Goal: Check status: Check status

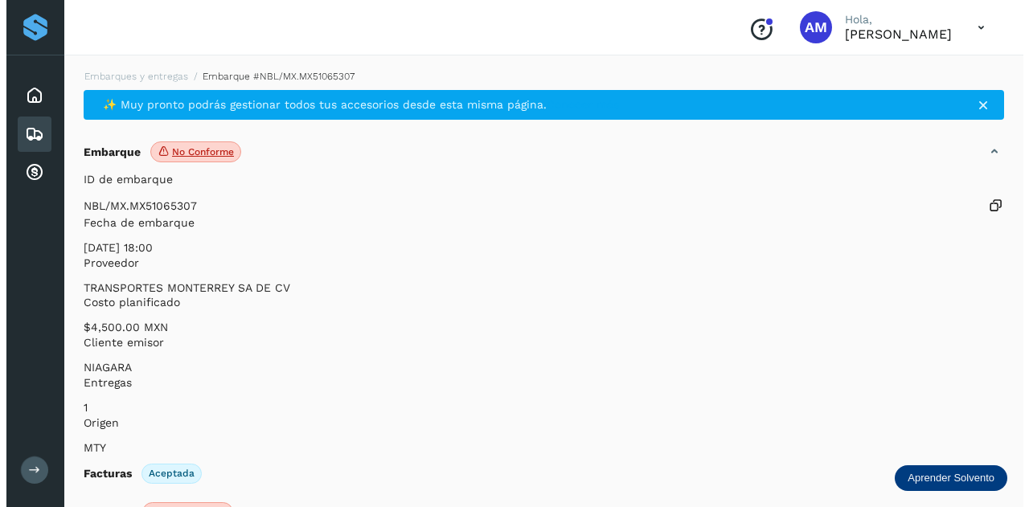
scroll to position [241, 0]
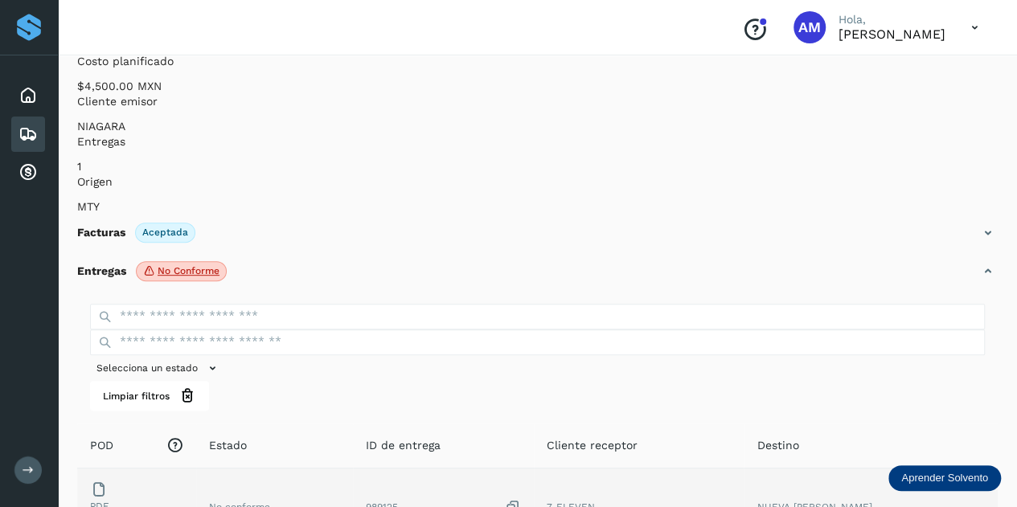
click at [270, 501] on span "No conforme" at bounding box center [239, 506] width 61 height 11
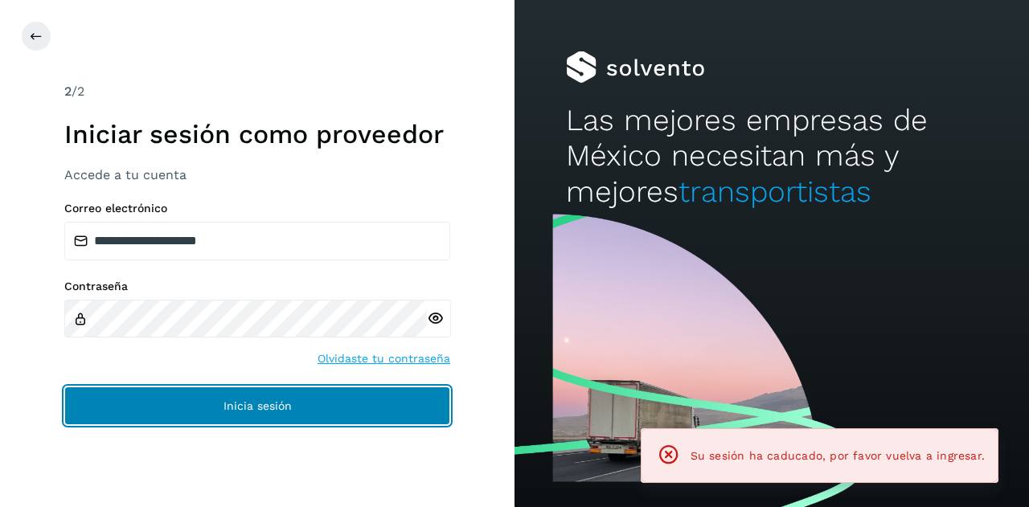
click at [322, 392] on button "Inicia sesión" at bounding box center [257, 406] width 386 height 39
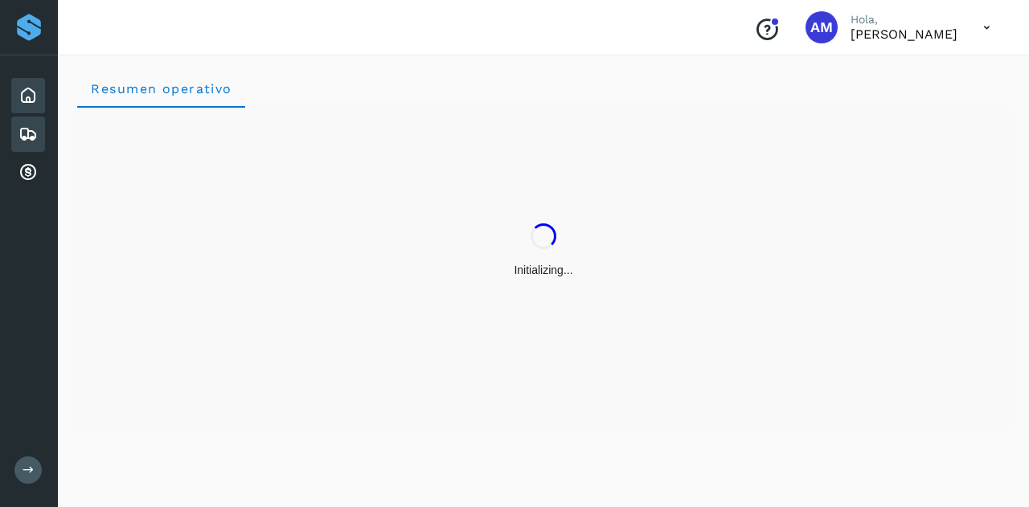
click at [36, 137] on icon at bounding box center [27, 134] width 19 height 19
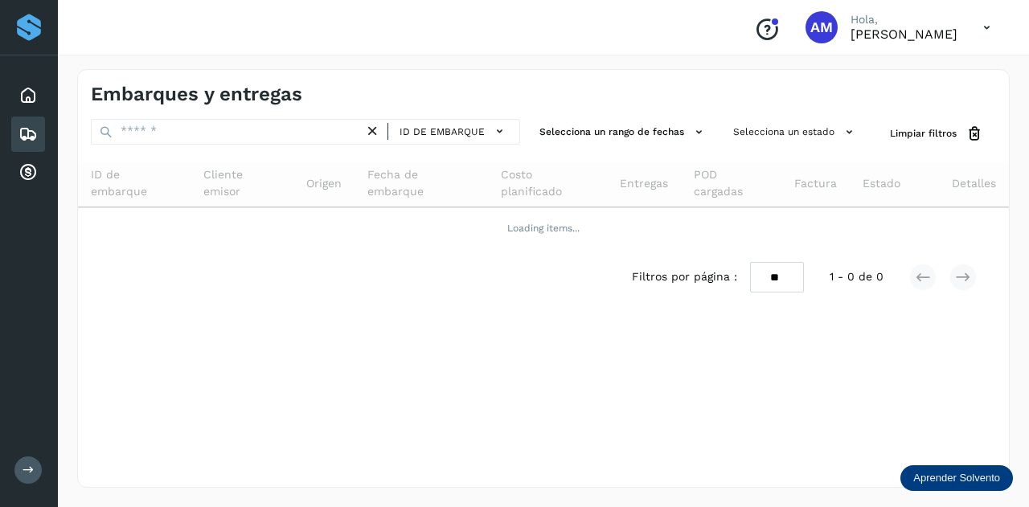
click at [185, 107] on div "Embarques y entregas ID de embarque Selecciona un rango de fechas Selecciona un…" at bounding box center [543, 278] width 932 height 419
